Goal: Task Accomplishment & Management: Use online tool/utility

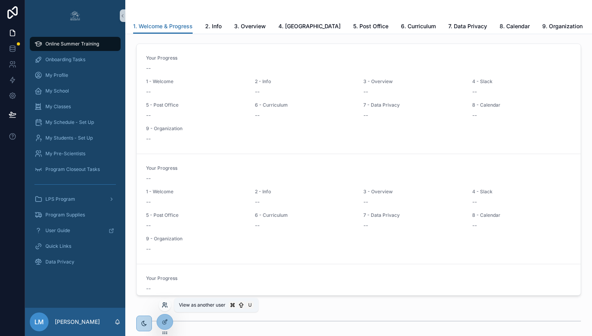
click at [167, 303] on icon at bounding box center [166, 303] width 1 height 2
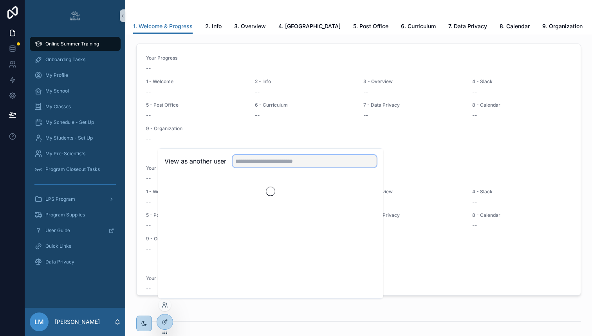
click at [272, 160] on input "text" at bounding box center [305, 161] width 144 height 13
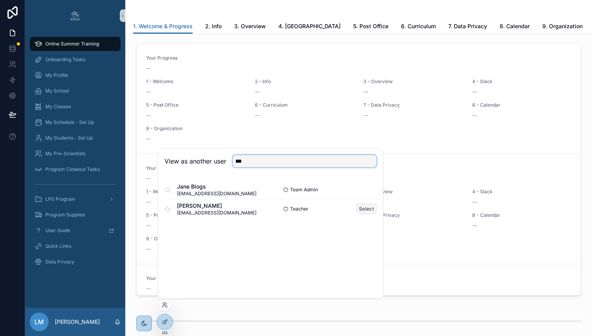
type input "***"
click at [372, 207] on button "Select" at bounding box center [366, 208] width 20 height 11
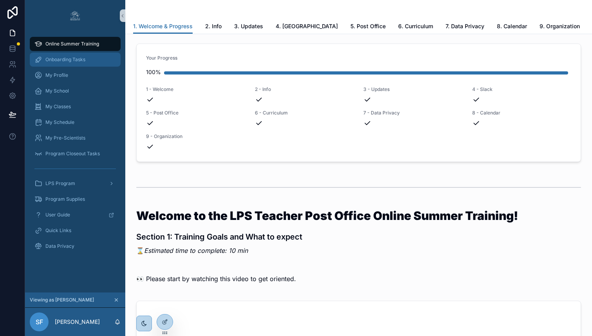
click at [59, 62] on span "Onboarding Tasks" at bounding box center [65, 59] width 40 height 6
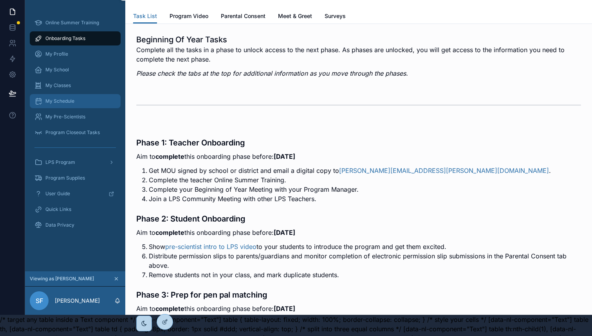
scroll to position [23, 0]
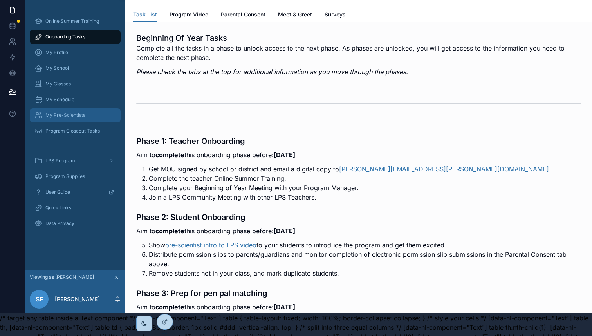
click at [78, 114] on span "My Pre-Scientists" at bounding box center [65, 115] width 40 height 6
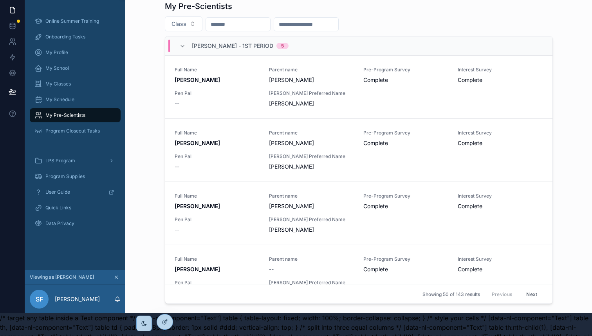
scroll to position [38, 0]
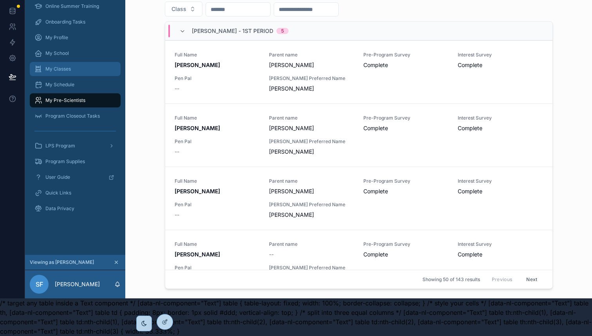
click at [67, 66] on span "My Classes" at bounding box center [57, 69] width 25 height 6
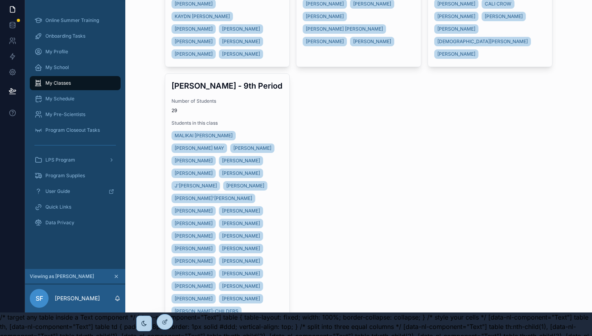
scroll to position [38, 0]
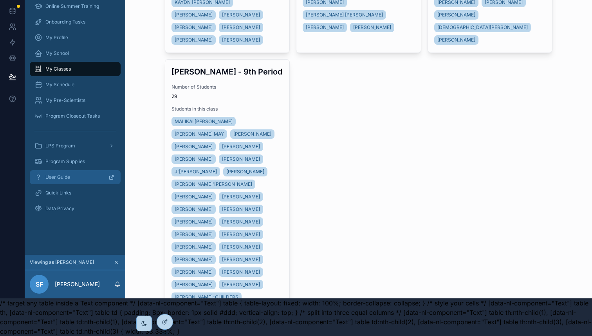
click at [59, 173] on div "User Guide" at bounding box center [74, 177] width 81 height 13
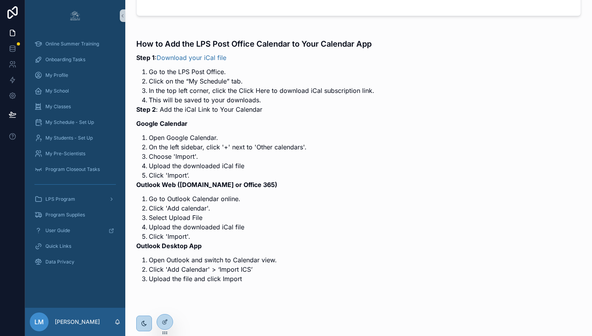
scroll to position [2028, 0]
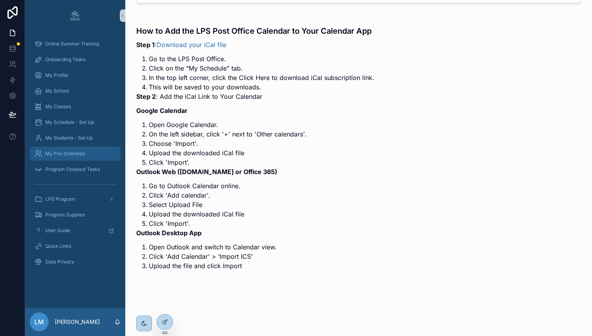
click at [51, 150] on span "My Pre-Scientists" at bounding box center [65, 153] width 40 height 6
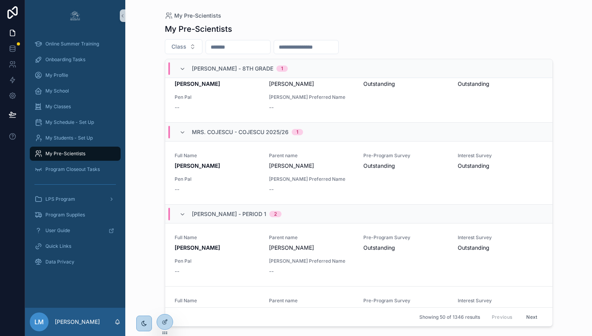
scroll to position [18, 0]
click at [164, 303] on icon at bounding box center [165, 305] width 6 height 6
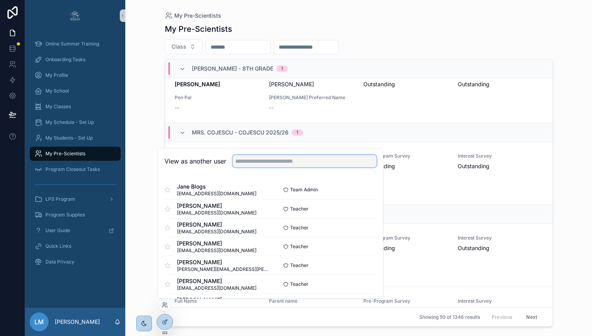
click at [266, 161] on input "text" at bounding box center [305, 161] width 144 height 13
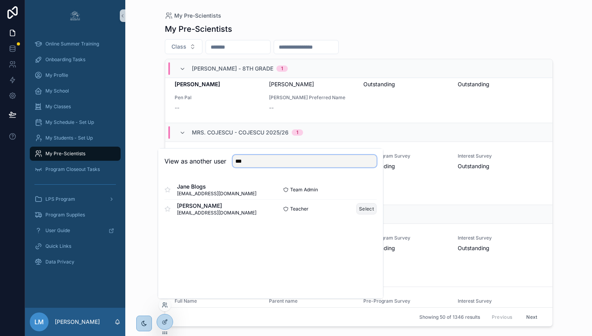
type input "***"
click at [364, 208] on button "Select" at bounding box center [366, 208] width 20 height 11
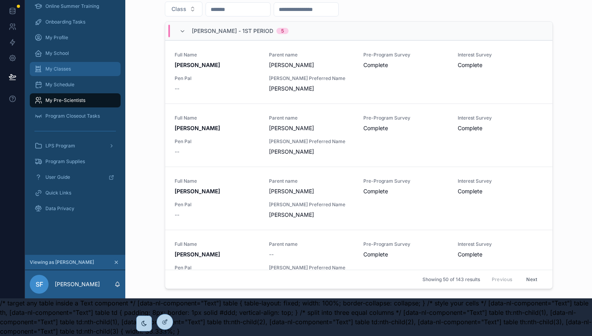
click at [60, 67] on span "My Classes" at bounding box center [57, 69] width 25 height 6
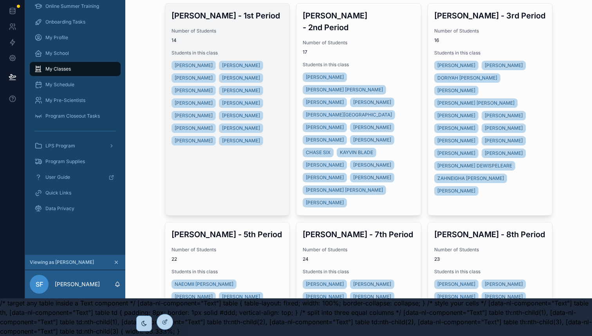
click at [235, 32] on span "Number of Students" at bounding box center [228, 31] width 112 height 6
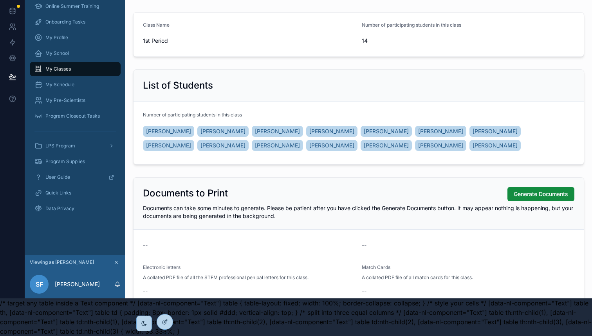
scroll to position [62, 0]
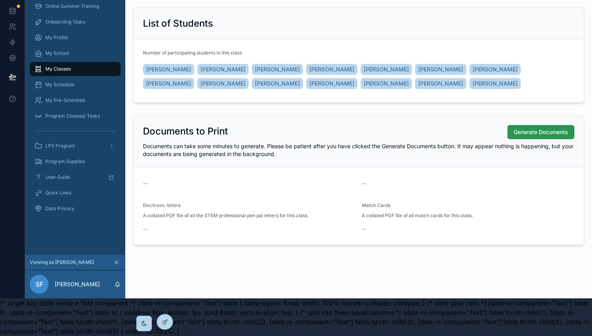
click at [524, 132] on span "Generate Documents" at bounding box center [541, 132] width 54 height 8
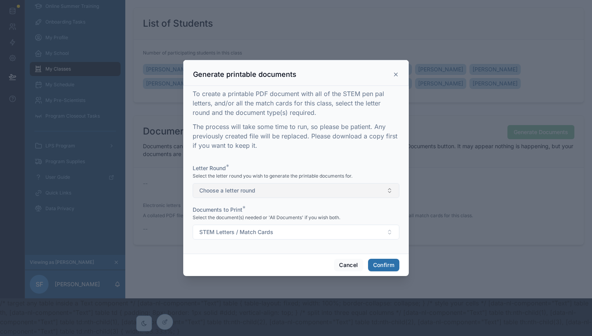
click at [260, 193] on button "Choose a letter round" at bounding box center [296, 190] width 207 height 15
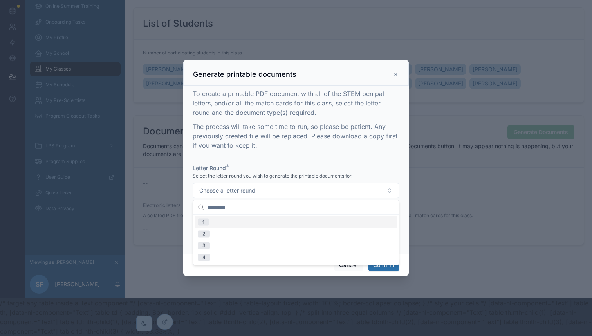
click at [249, 220] on div "1" at bounding box center [296, 222] width 203 height 12
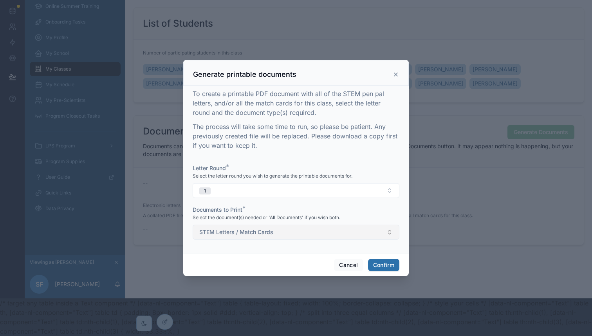
click at [252, 231] on span "STEM Letters / Match Cards" at bounding box center [236, 232] width 74 height 8
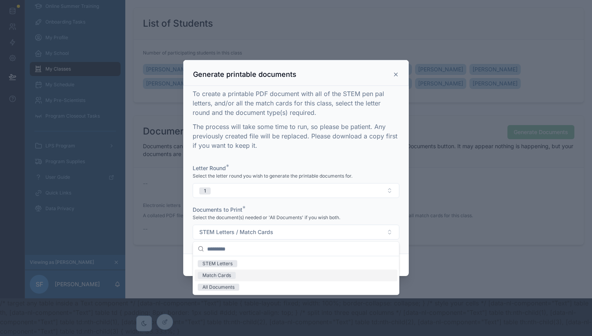
click at [245, 274] on div "Match Cards" at bounding box center [296, 275] width 203 height 12
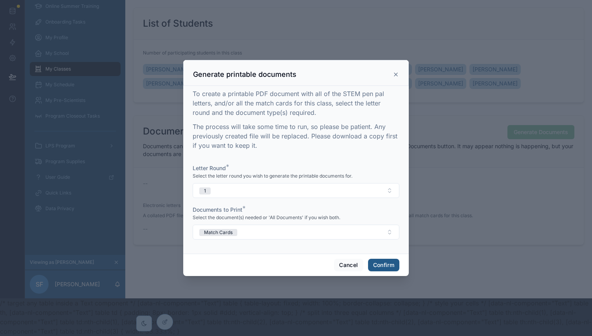
click at [380, 264] on button "Confirm" at bounding box center [383, 264] width 31 height 13
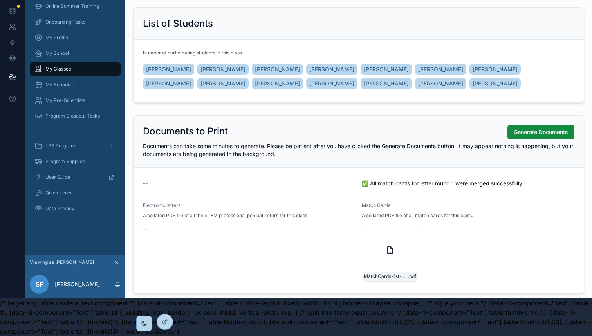
click at [380, 264] on div "MatchCards-1st-Period---Round-1 .pdf" at bounding box center [390, 253] width 56 height 56
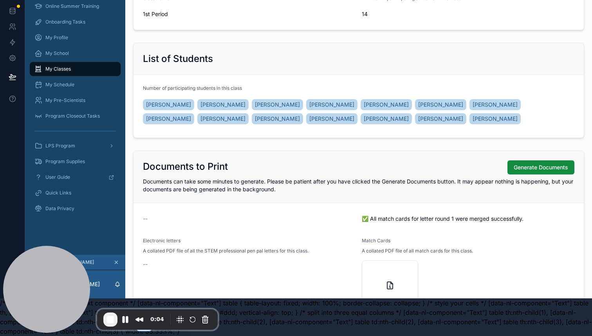
scroll to position [0, 0]
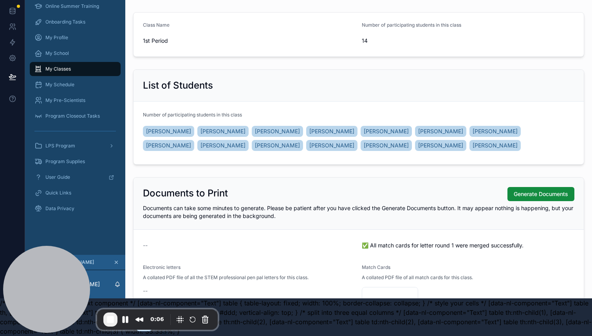
click at [66, 65] on div "My Classes" at bounding box center [74, 69] width 81 height 13
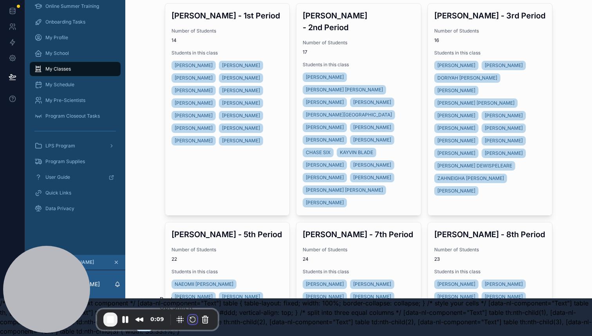
click at [193, 321] on button "Restart Recording" at bounding box center [192, 318] width 9 height 9
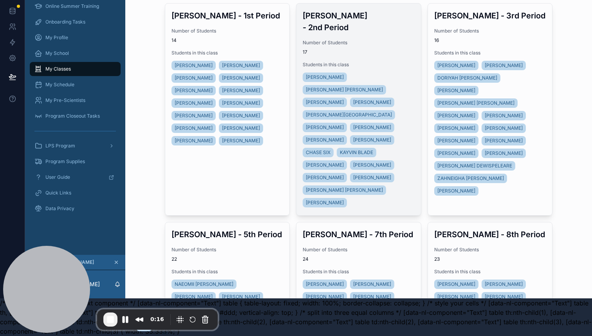
click at [352, 19] on h3 "[PERSON_NAME] - 2nd Period" at bounding box center [359, 21] width 112 height 23
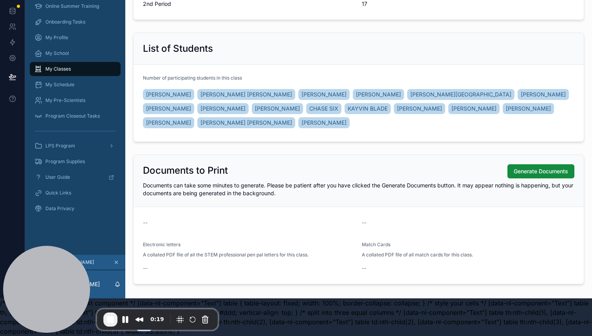
scroll to position [76, 0]
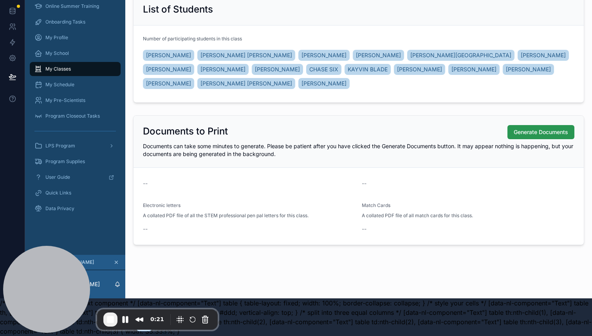
click at [564, 130] on span "Generate Documents" at bounding box center [541, 132] width 54 height 8
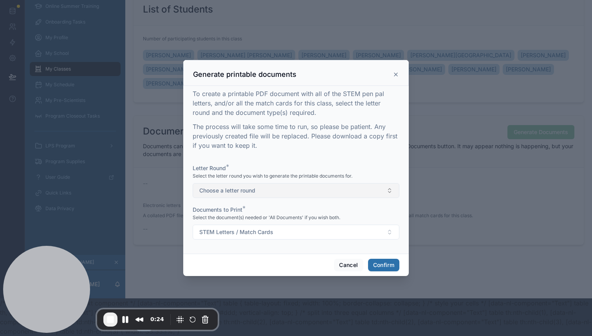
click at [337, 188] on button "Choose a letter round" at bounding box center [296, 190] width 207 height 15
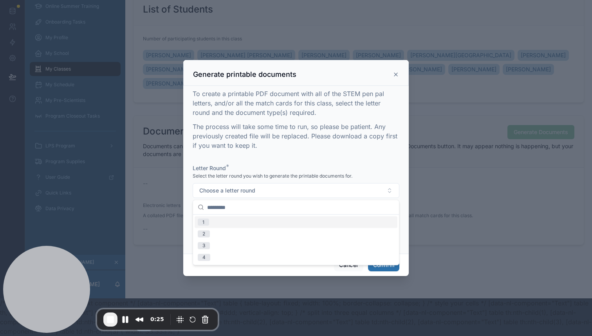
click at [251, 220] on div "1" at bounding box center [296, 222] width 203 height 12
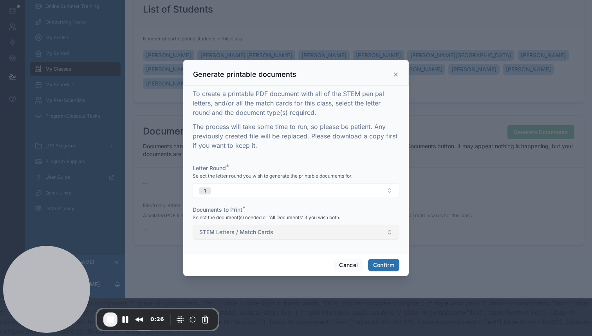
click at [253, 233] on span "STEM Letters / Match Cards" at bounding box center [236, 232] width 74 height 8
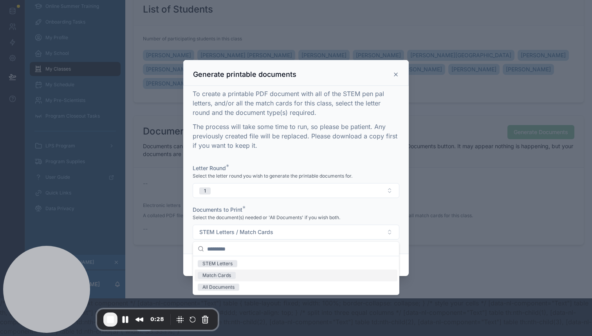
click at [240, 274] on div "Match Cards" at bounding box center [296, 275] width 203 height 12
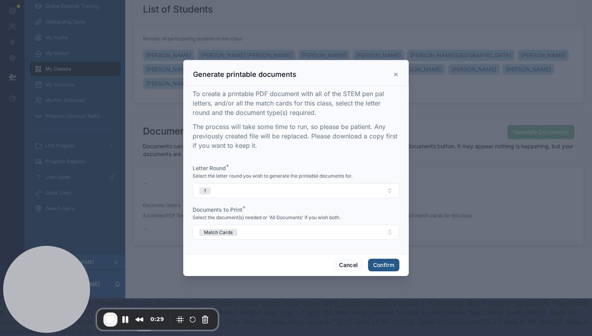
click at [383, 266] on button "Confirm" at bounding box center [383, 264] width 31 height 13
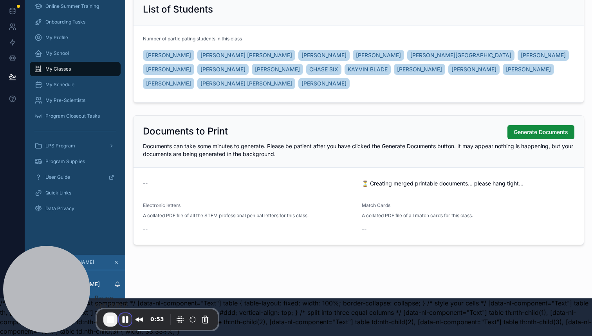
click at [126, 321] on button "Pause Recording" at bounding box center [125, 319] width 13 height 13
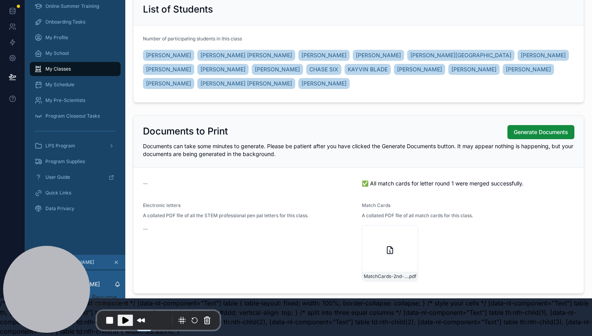
click at [125, 320] on span "Play Recording" at bounding box center [125, 319] width 9 height 9
click at [389, 251] on icon "scrollable content" at bounding box center [389, 249] width 9 height 9
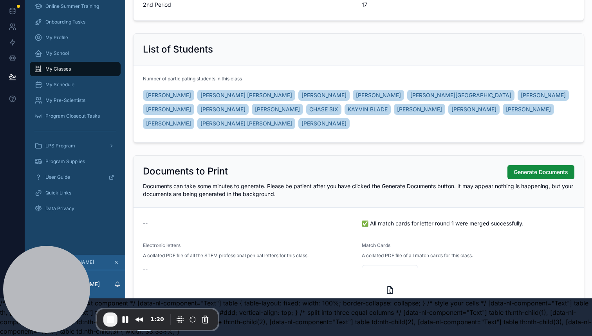
scroll to position [0, 0]
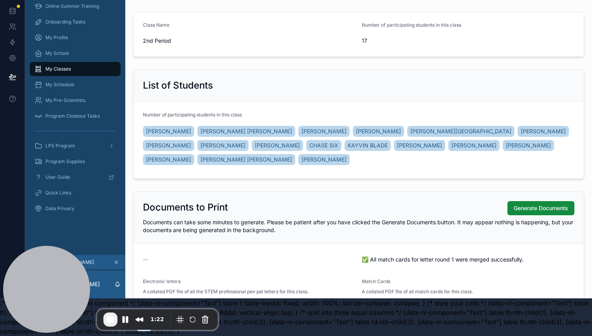
click at [54, 67] on span "My Classes" at bounding box center [57, 69] width 25 height 6
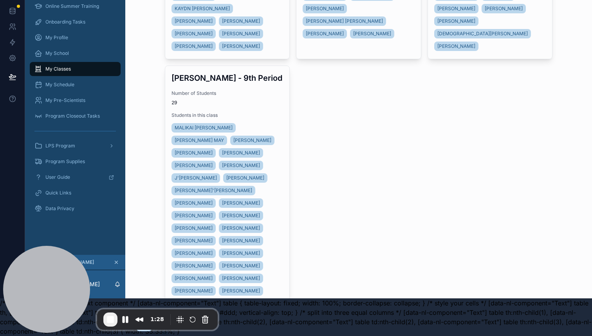
scroll to position [407, 0]
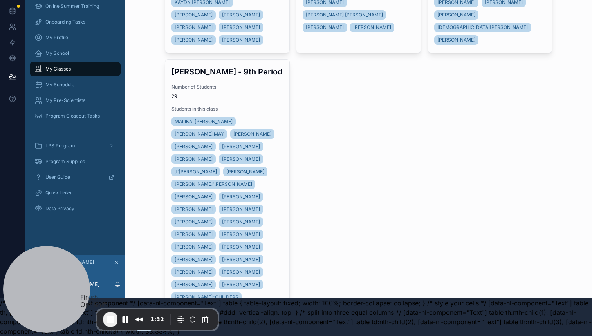
click at [109, 321] on span "End Recording" at bounding box center [110, 318] width 9 height 9
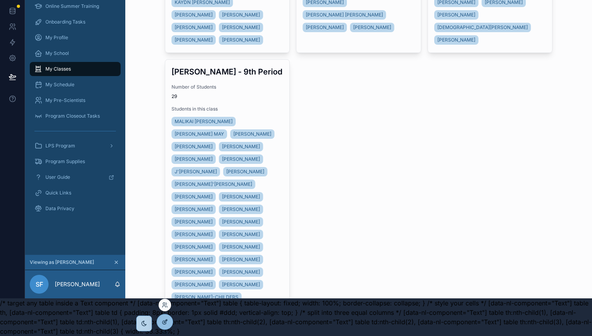
click at [166, 323] on icon at bounding box center [165, 321] width 6 height 6
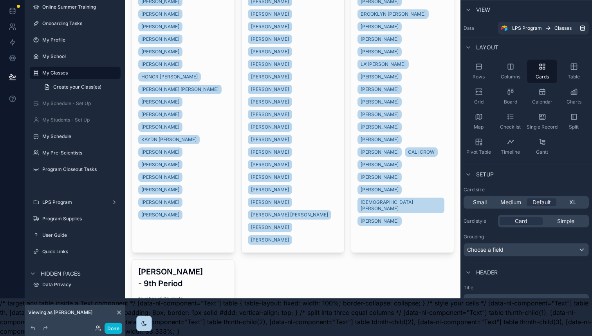
scroll to position [0, 0]
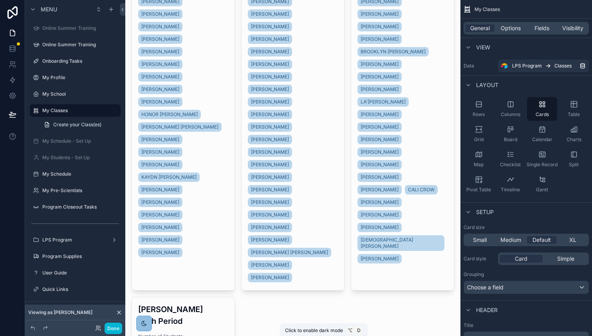
click at [144, 321] on icon "scrollable content" at bounding box center [144, 323] width 6 height 6
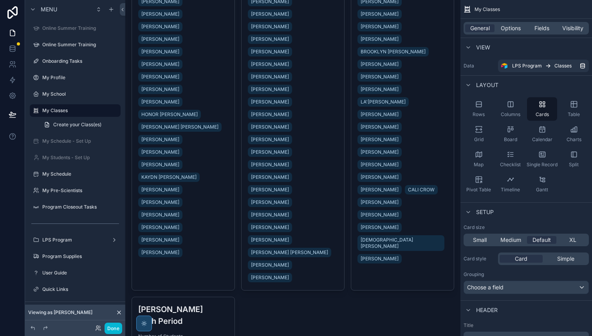
click at [139, 325] on div "scrollable content" at bounding box center [144, 323] width 16 height 16
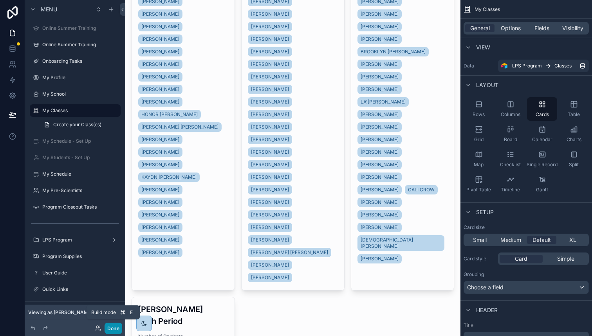
click at [110, 327] on button "Done" at bounding box center [114, 327] width 18 height 11
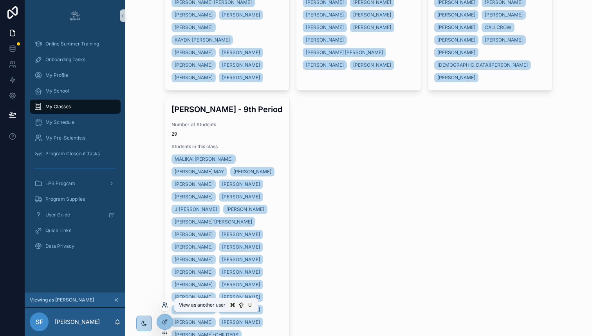
click at [167, 304] on icon at bounding box center [165, 305] width 6 height 6
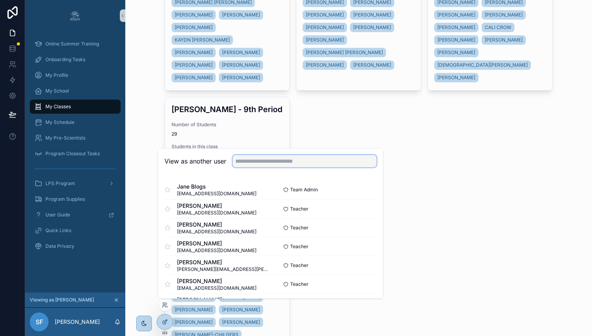
click at [264, 162] on input "text" at bounding box center [305, 161] width 144 height 13
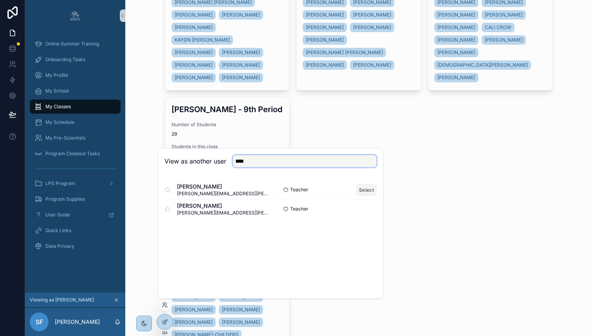
type input "****"
click at [365, 189] on button "Select" at bounding box center [366, 189] width 20 height 11
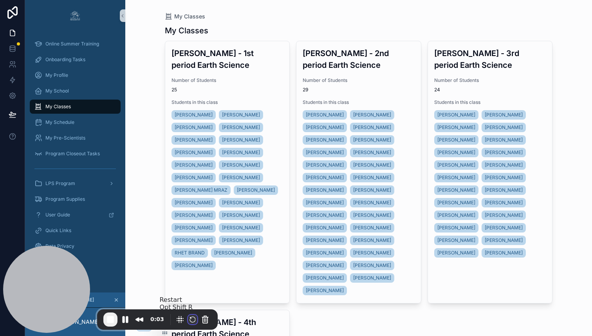
click at [193, 319] on button "Restart Recording" at bounding box center [192, 318] width 9 height 9
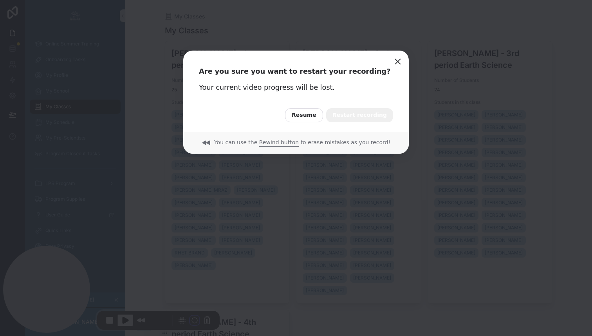
click at [351, 116] on span "Restart recording" at bounding box center [359, 115] width 54 height 9
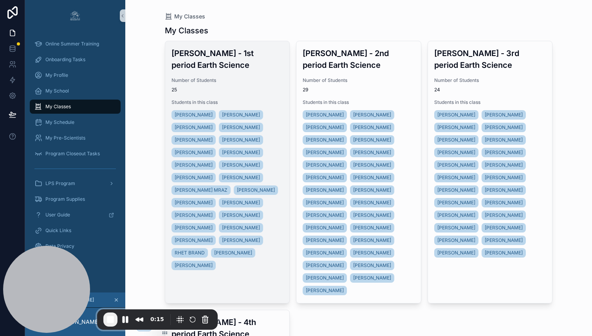
click at [251, 83] on span "Number of Students" at bounding box center [228, 80] width 112 height 6
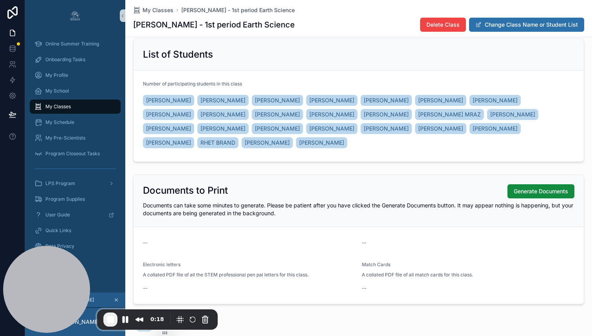
scroll to position [90, 0]
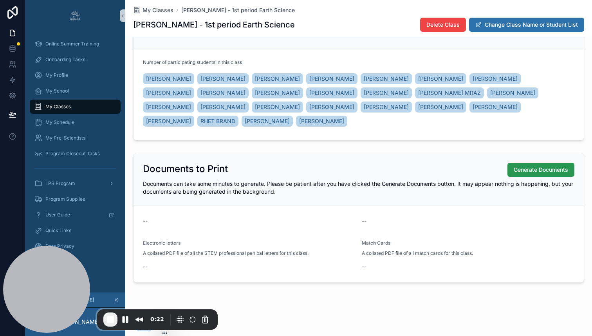
click at [539, 166] on span "Generate Documents" at bounding box center [541, 170] width 54 height 8
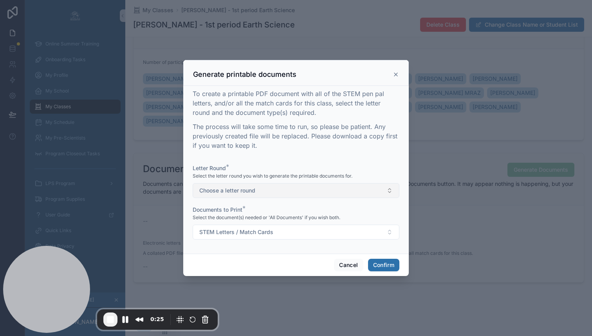
click at [227, 188] on span "Choose a letter round" at bounding box center [227, 190] width 56 height 8
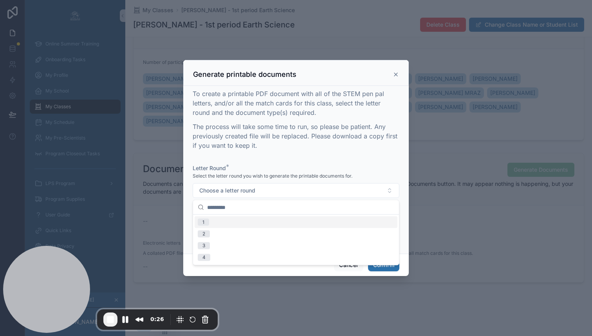
click at [219, 221] on div "1" at bounding box center [296, 222] width 203 height 12
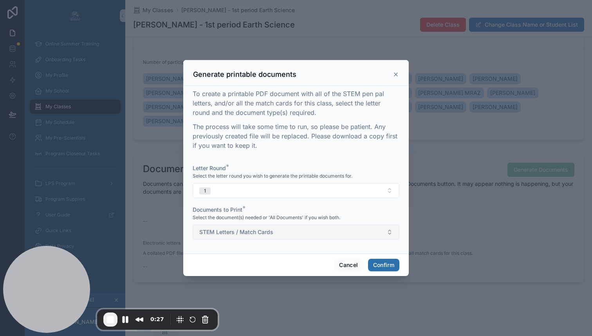
click at [224, 232] on span "STEM Letters / Match Cards" at bounding box center [236, 232] width 74 height 8
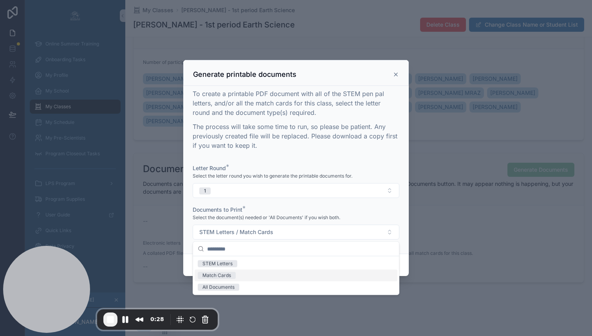
click at [224, 275] on div "Match Cards" at bounding box center [216, 275] width 29 height 7
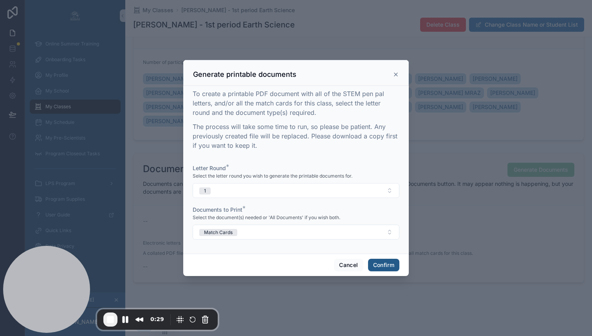
click at [382, 268] on button "Confirm" at bounding box center [383, 264] width 31 height 13
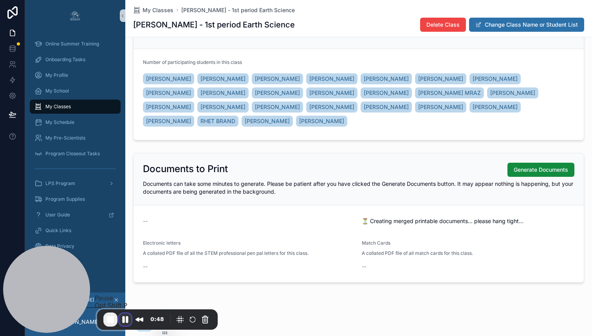
click at [125, 320] on button "Pause Recording" at bounding box center [125, 319] width 13 height 13
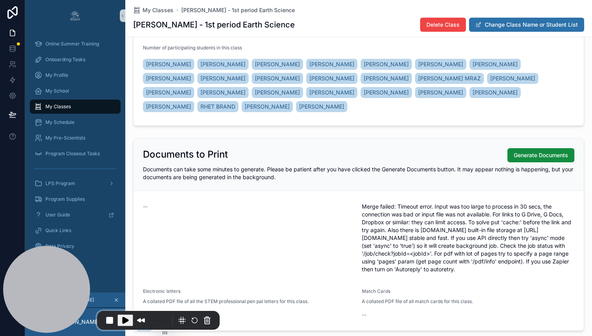
scroll to position [102, 0]
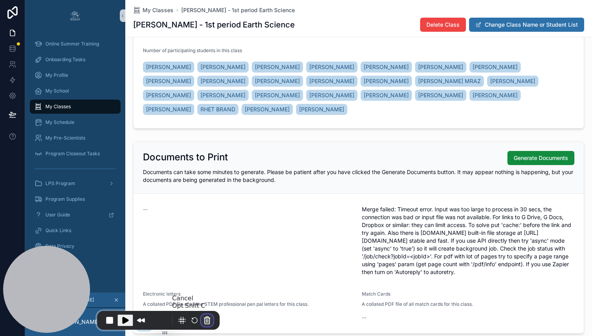
click at [204, 320] on button "Cancel Recording" at bounding box center [207, 320] width 13 height 13
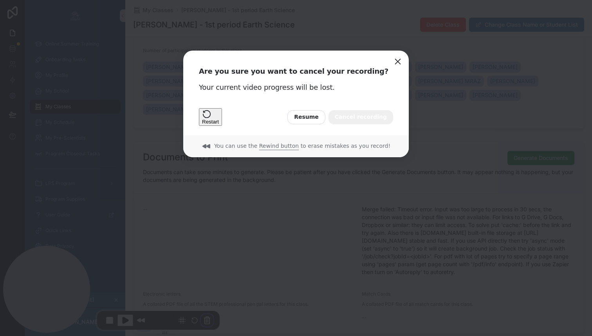
click at [352, 119] on span "Cancel recording" at bounding box center [361, 117] width 52 height 9
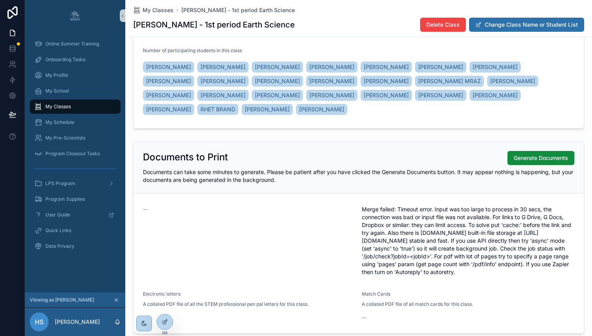
click at [423, 241] on span "Merge failed: Timeout error. Input was too large to process in 30 secs, the con…" at bounding box center [468, 240] width 213 height 70
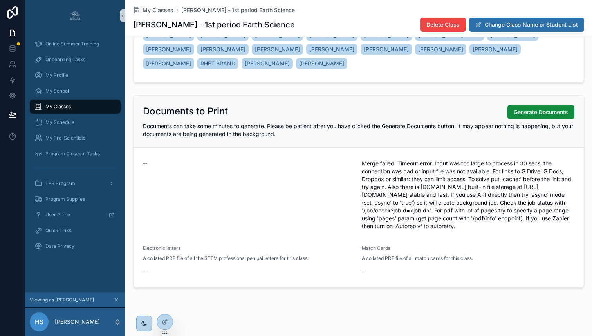
scroll to position [153, 0]
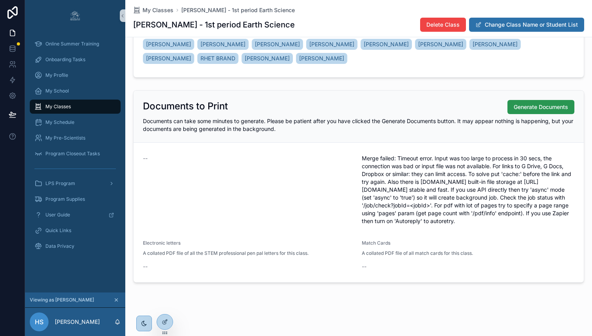
click at [534, 105] on span "Generate Documents" at bounding box center [541, 107] width 54 height 8
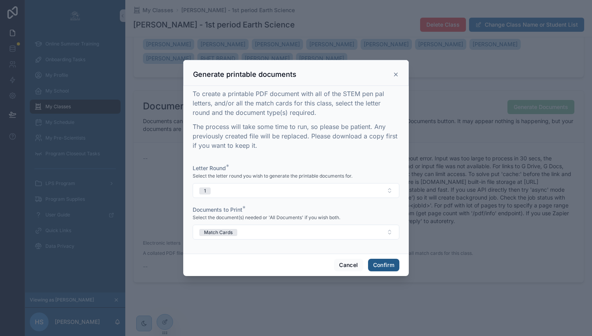
click at [377, 264] on button "Confirm" at bounding box center [383, 264] width 31 height 13
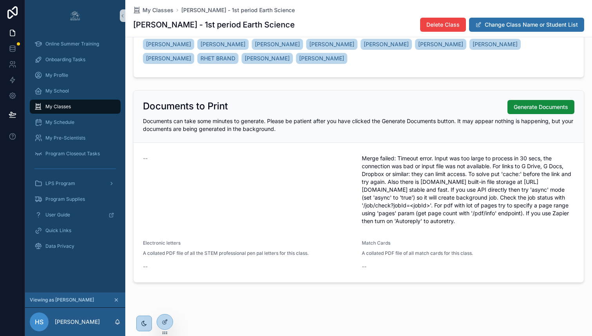
click at [329, 281] on form "-- Merge failed: Timeout error. Input was too large to process in 30 secs, the …" at bounding box center [359, 212] width 450 height 139
click at [421, 196] on span "Merge failed: Timeout error. Input was too large to process in 30 secs, the con…" at bounding box center [468, 189] width 213 height 70
click at [167, 303] on icon at bounding box center [166, 303] width 1 height 2
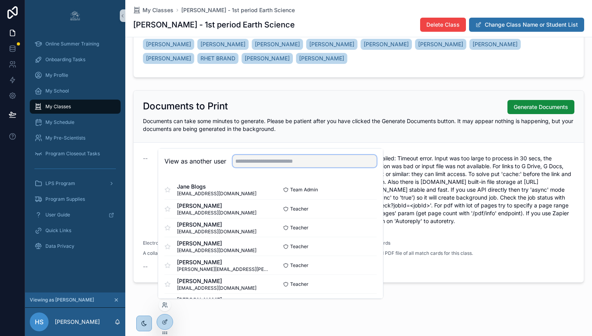
click at [256, 159] on input "text" at bounding box center [305, 161] width 144 height 13
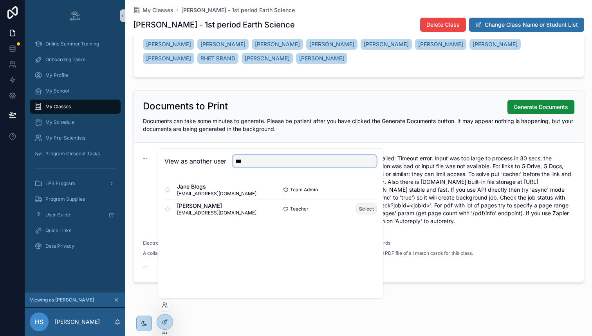
type input "***"
click at [369, 209] on button "Select" at bounding box center [366, 208] width 20 height 11
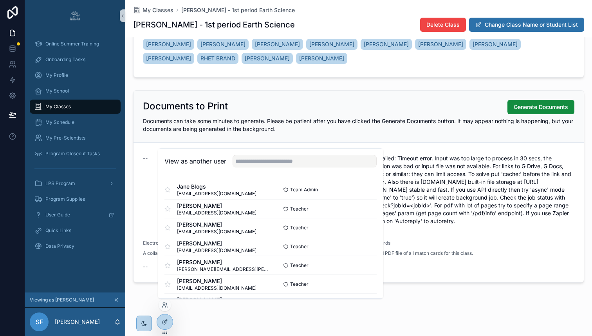
click at [471, 185] on span "Merge failed: Timeout error. Input was too large to process in 30 secs, the con…" at bounding box center [468, 189] width 213 height 70
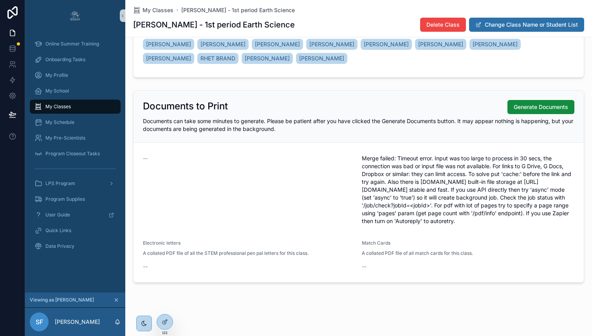
click at [82, 110] on div "My Classes" at bounding box center [74, 106] width 81 height 13
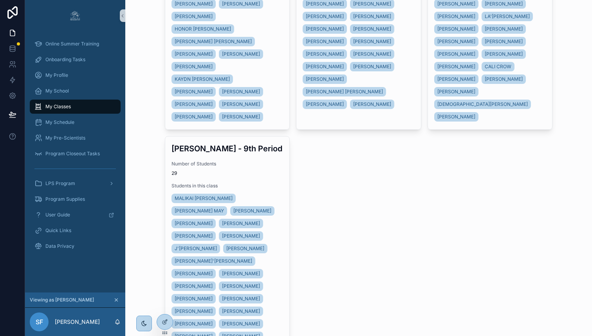
scroll to position [370, 0]
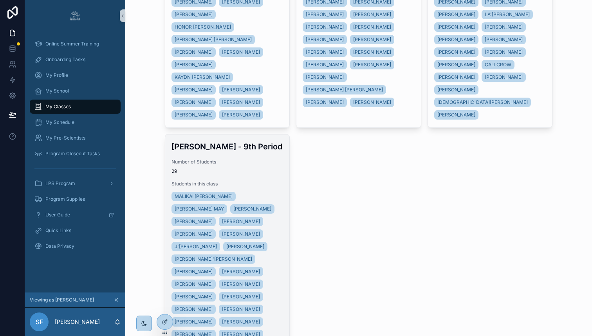
click at [247, 159] on span "Number of Students" at bounding box center [228, 162] width 112 height 6
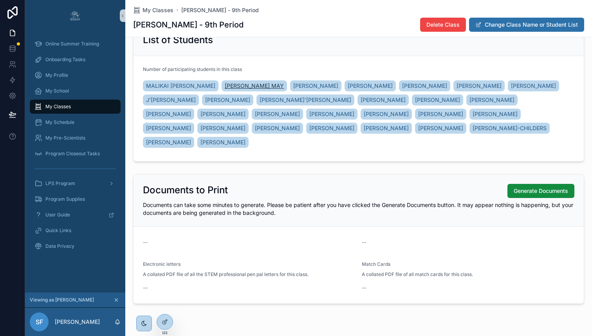
scroll to position [104, 0]
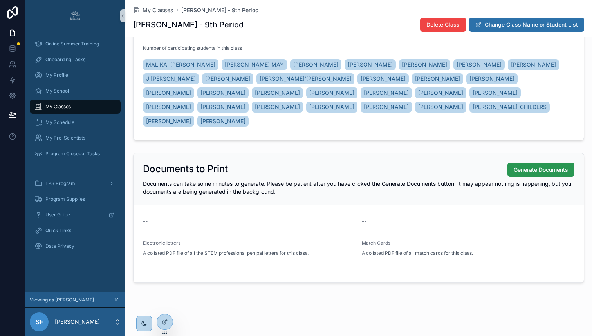
click at [547, 170] on span "Generate Documents" at bounding box center [541, 170] width 54 height 8
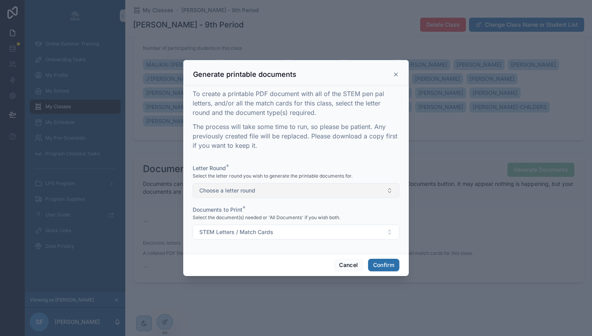
click at [232, 189] on span "Choose a letter round" at bounding box center [227, 190] width 56 height 8
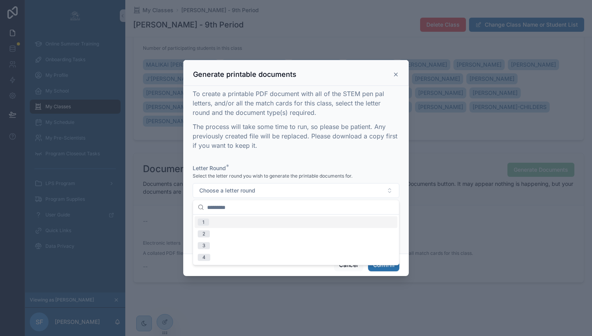
click at [223, 220] on div "1" at bounding box center [296, 222] width 203 height 12
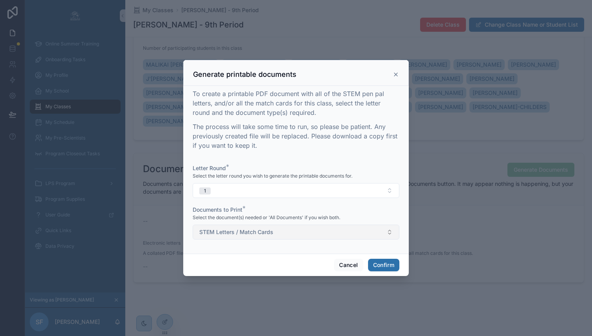
click at [221, 228] on span "STEM Letters / Match Cards" at bounding box center [236, 232] width 74 height 8
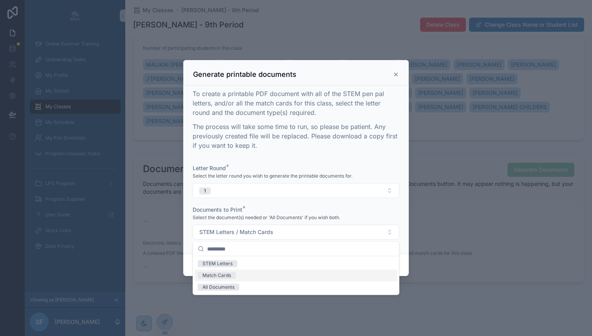
click at [222, 274] on div "Match Cards" at bounding box center [216, 275] width 29 height 7
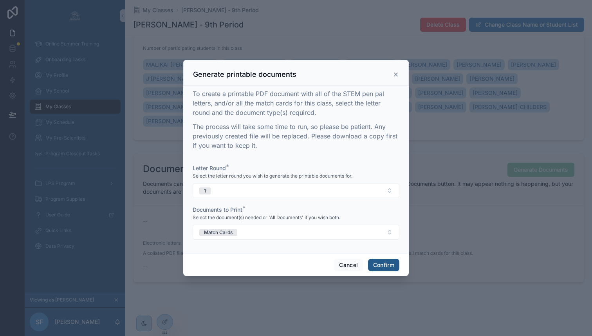
click at [385, 261] on button "Confirm" at bounding box center [383, 264] width 31 height 13
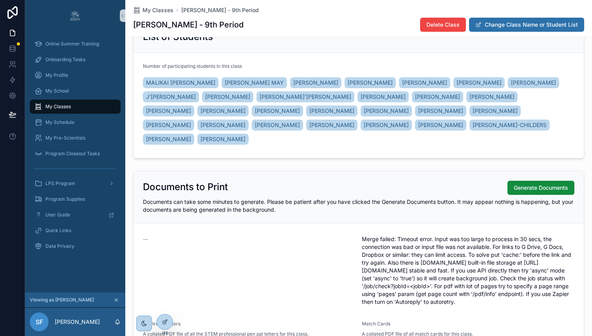
scroll to position [0, 0]
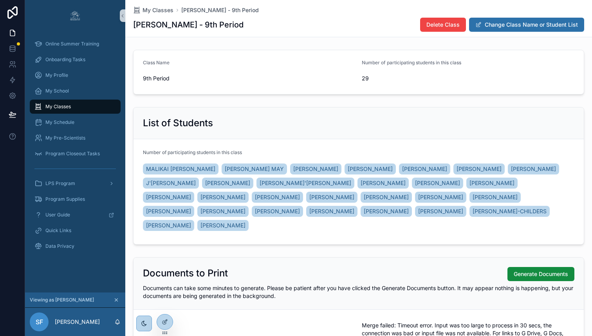
click at [69, 107] on span "My Classes" at bounding box center [57, 106] width 25 height 6
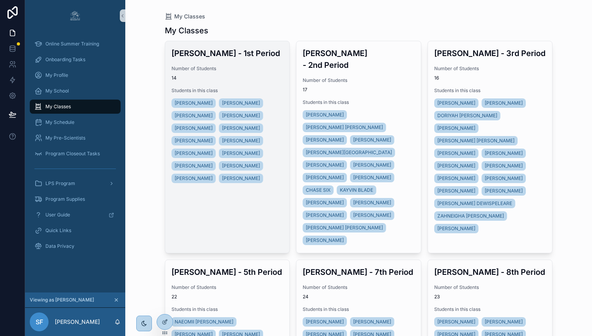
click at [224, 73] on div "Number of Students 14" at bounding box center [228, 73] width 112 height 16
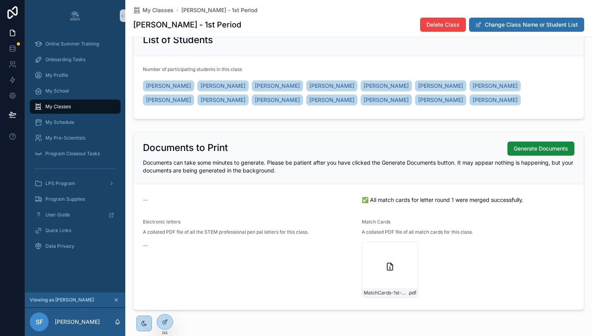
scroll to position [110, 0]
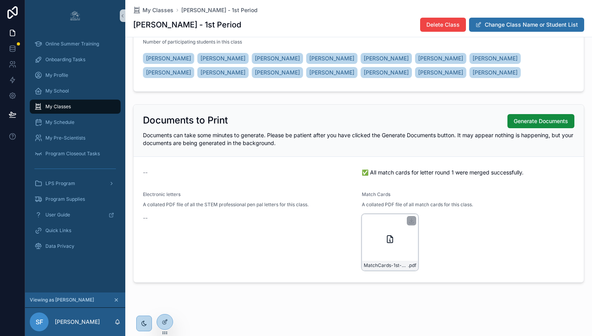
click at [392, 236] on icon "scrollable content" at bounding box center [389, 238] width 5 height 7
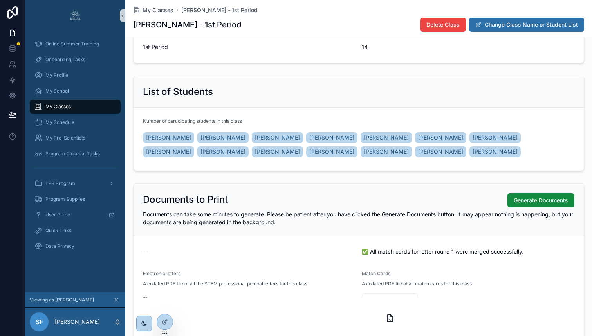
scroll to position [0, 0]
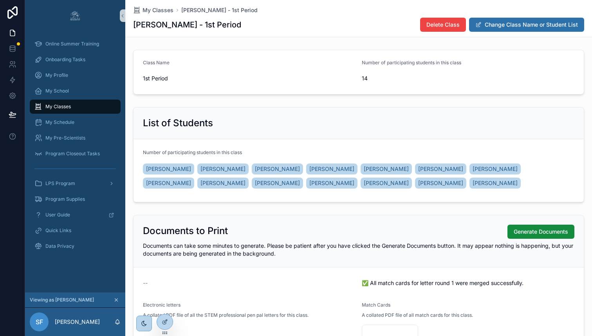
click at [81, 105] on div "My Classes" at bounding box center [74, 106] width 81 height 13
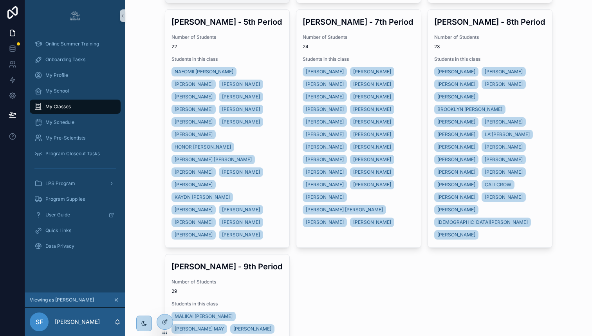
scroll to position [256, 0]
